Goal: Task Accomplishment & Management: Use online tool/utility

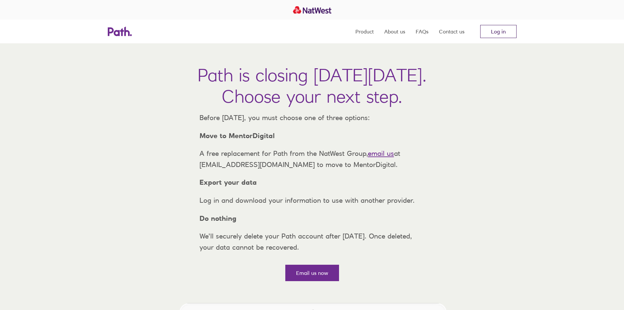
click at [506, 32] on link "Log in" at bounding box center [498, 31] width 36 height 13
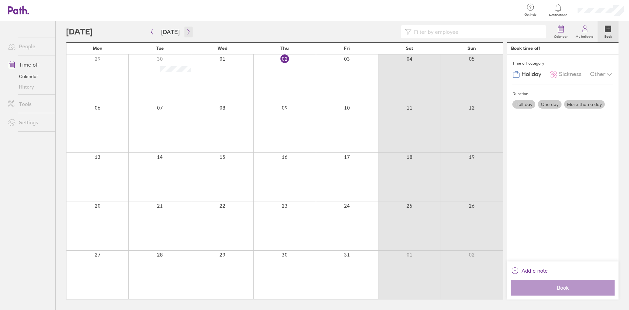
click at [184, 33] on button "button" at bounding box center [188, 32] width 8 height 11
